Goal: Information Seeking & Learning: Compare options

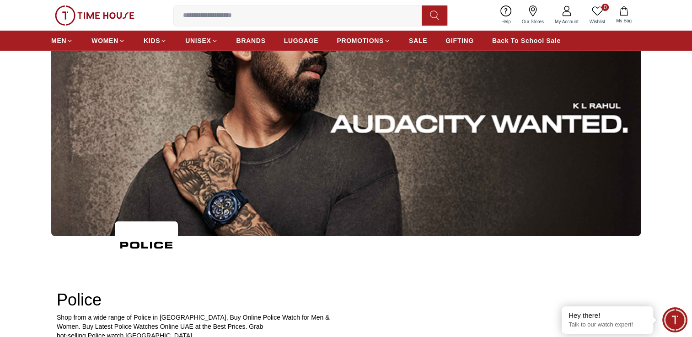
scroll to position [91, 0]
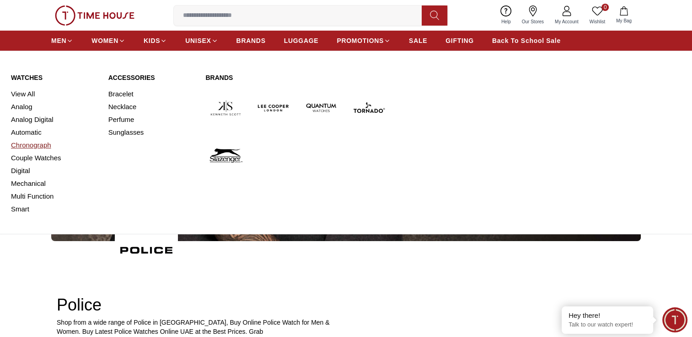
click at [27, 144] on link "Chronograph" at bounding box center [54, 145] width 86 height 13
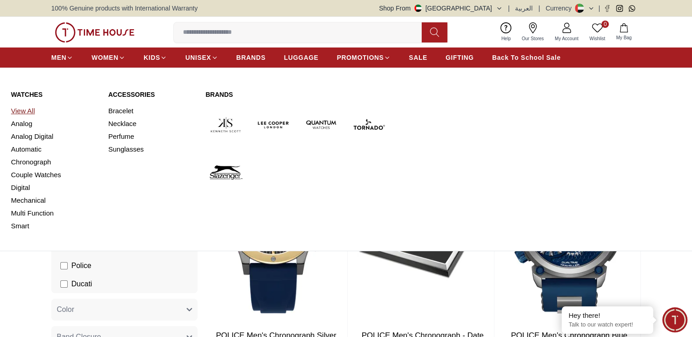
click at [26, 111] on link "View All" at bounding box center [54, 111] width 86 height 13
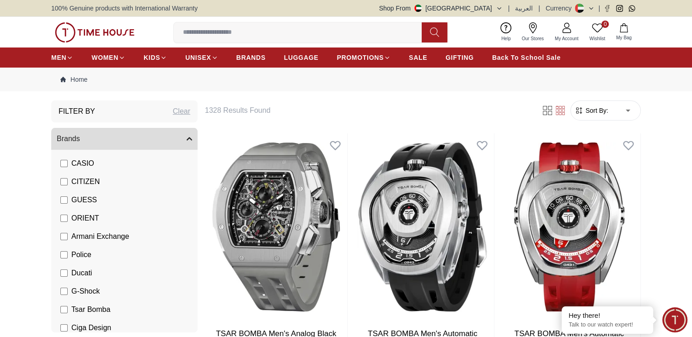
scroll to position [141, 0]
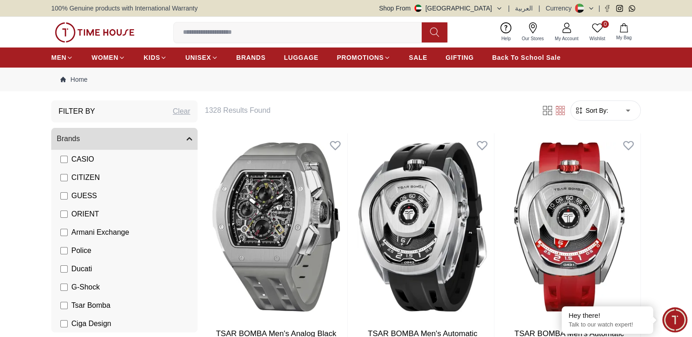
click at [81, 252] on span "Police" at bounding box center [81, 250] width 20 height 11
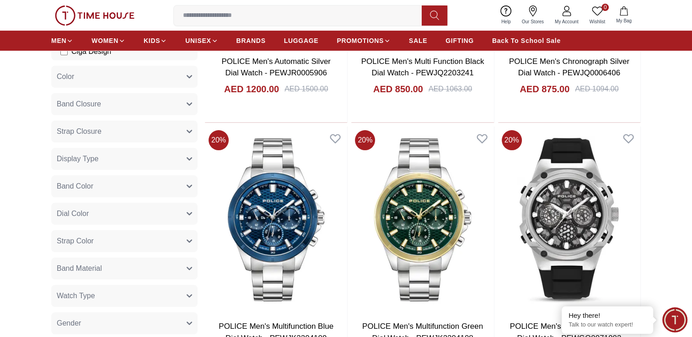
scroll to position [274, 0]
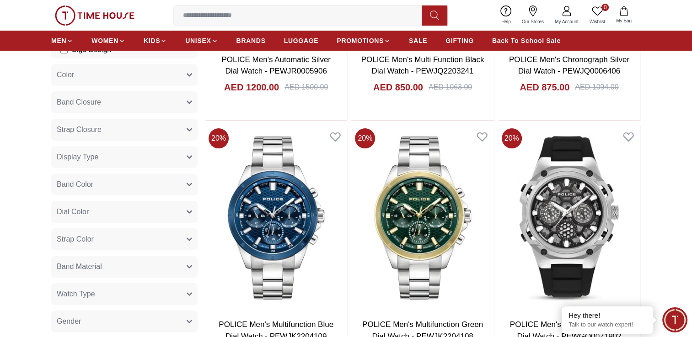
click at [111, 133] on button "Strap Closure" at bounding box center [124, 130] width 146 height 22
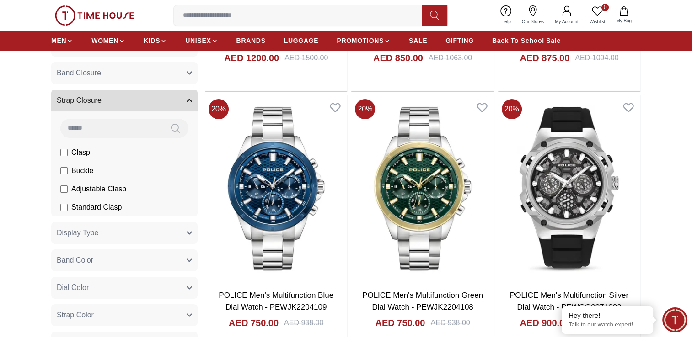
scroll to position [320, 0]
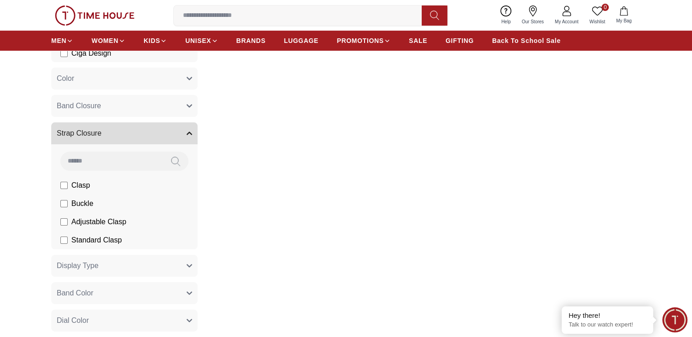
scroll to position [274, 0]
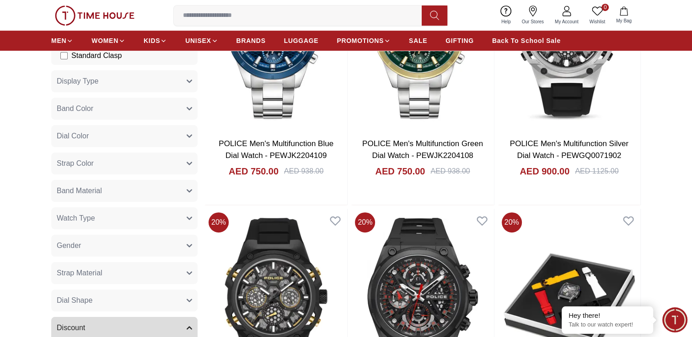
scroll to position [457, 0]
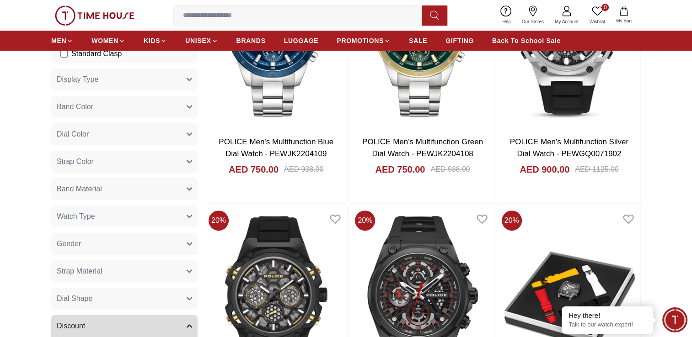
click at [100, 189] on span "Band Material" at bounding box center [79, 189] width 45 height 11
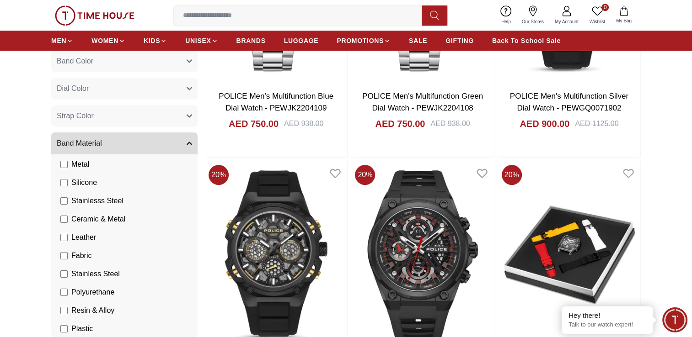
scroll to position [46, 0]
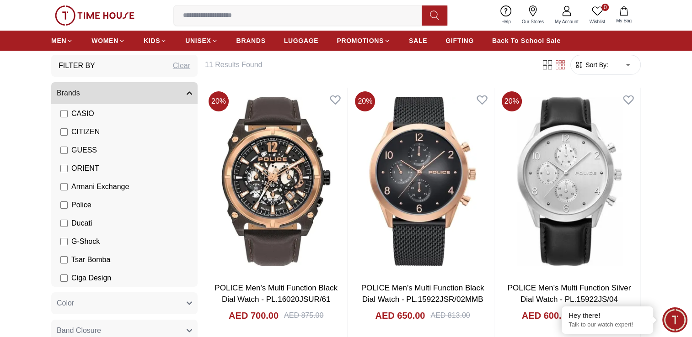
scroll to position [96, 0]
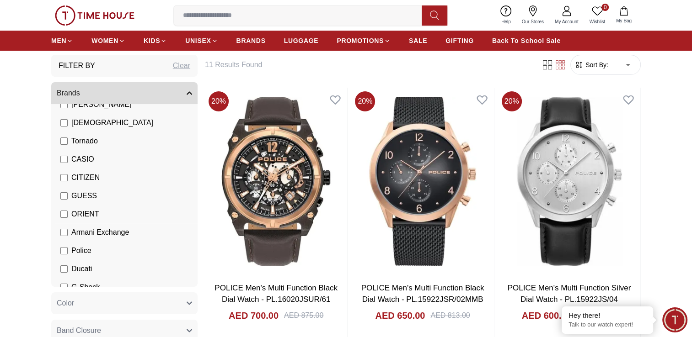
click at [86, 214] on span "ORIENT" at bounding box center [84, 214] width 27 height 11
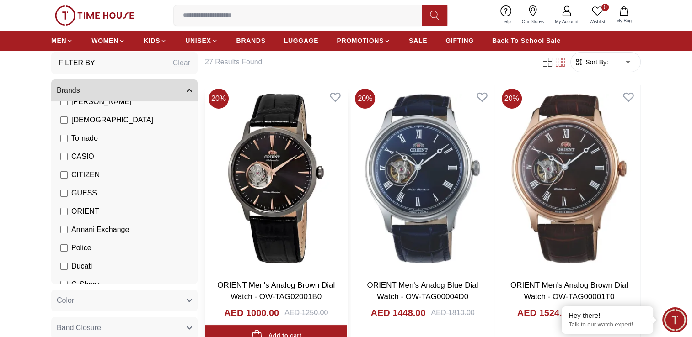
scroll to position [46, 0]
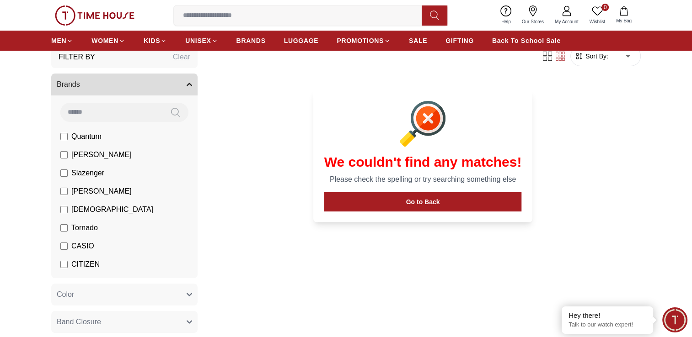
scroll to position [46, 0]
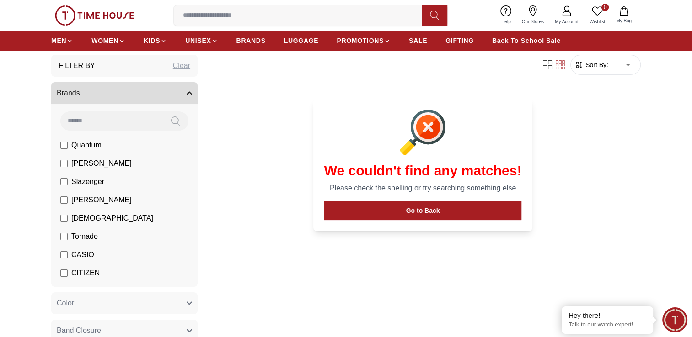
click at [95, 164] on span "[PERSON_NAME]" at bounding box center [101, 163] width 60 height 11
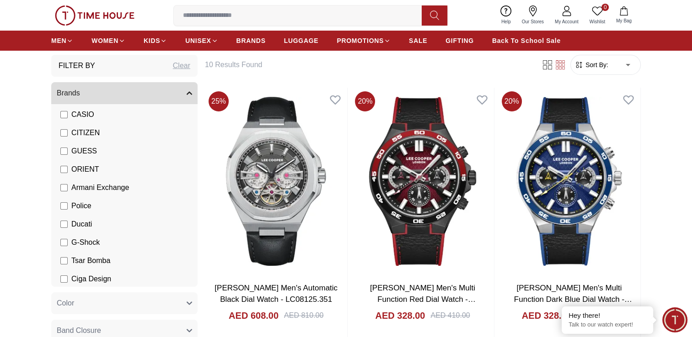
scroll to position [141, 0]
click at [64, 154] on label "GUESS" at bounding box center [78, 150] width 37 height 11
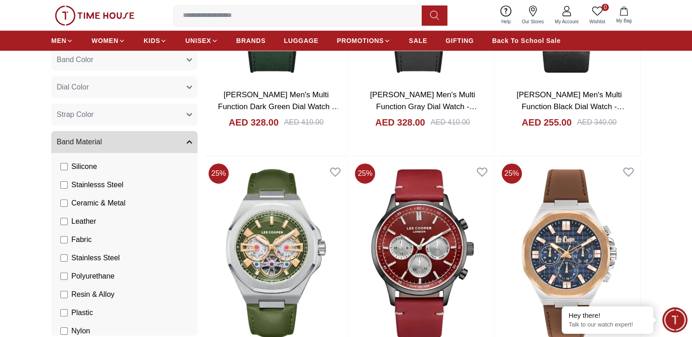
scroll to position [503, 0]
